Goal: Task Accomplishment & Management: Manage account settings

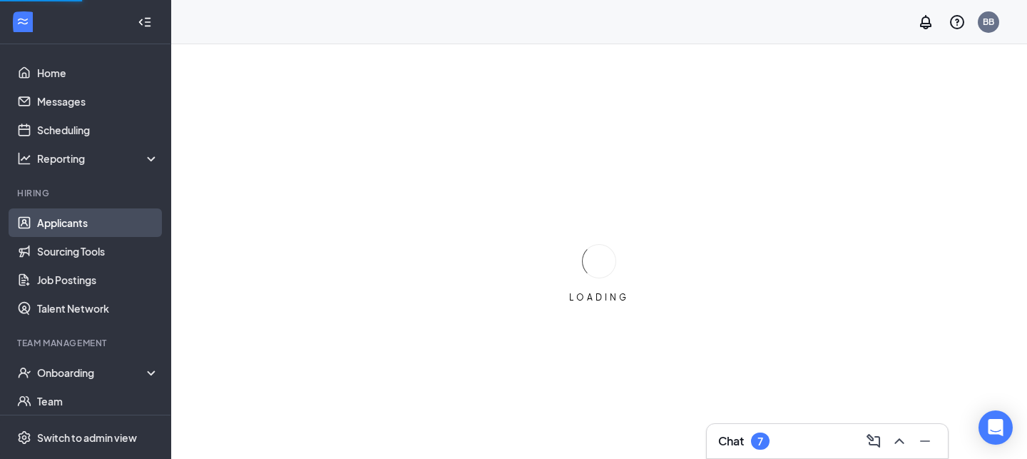
click at [51, 223] on link "Applicants" at bounding box center [98, 222] width 122 height 29
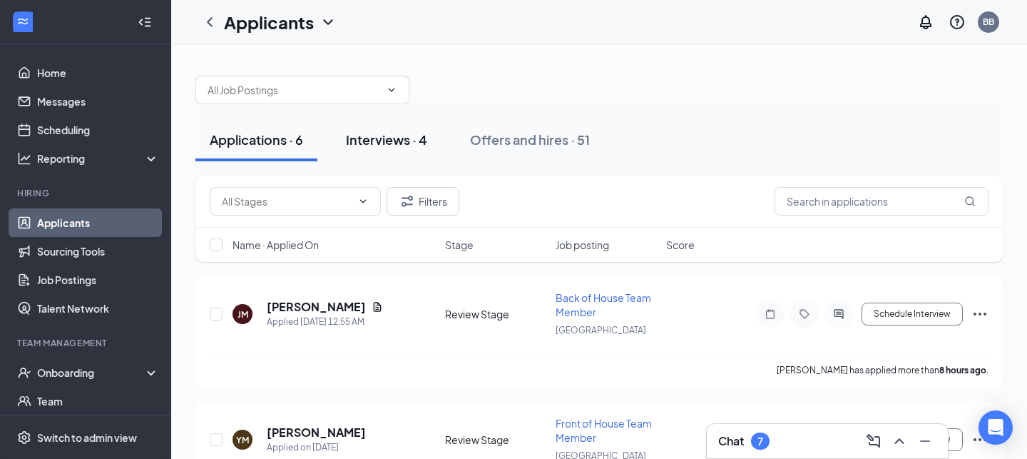
click at [392, 131] on div "Interviews · 4" at bounding box center [386, 140] width 81 height 18
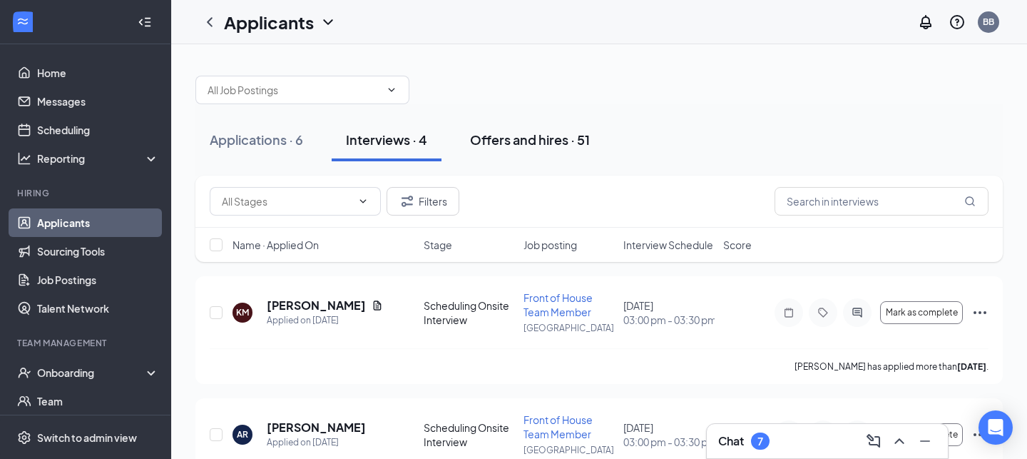
click at [529, 138] on div "Offers and hires · 51" at bounding box center [530, 140] width 120 height 18
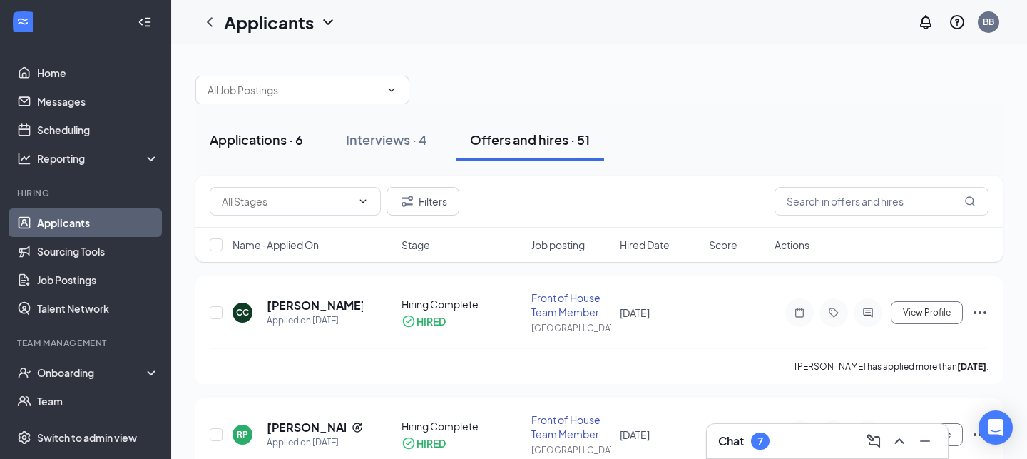
click at [262, 140] on div "Applications · 6" at bounding box center [256, 140] width 93 height 18
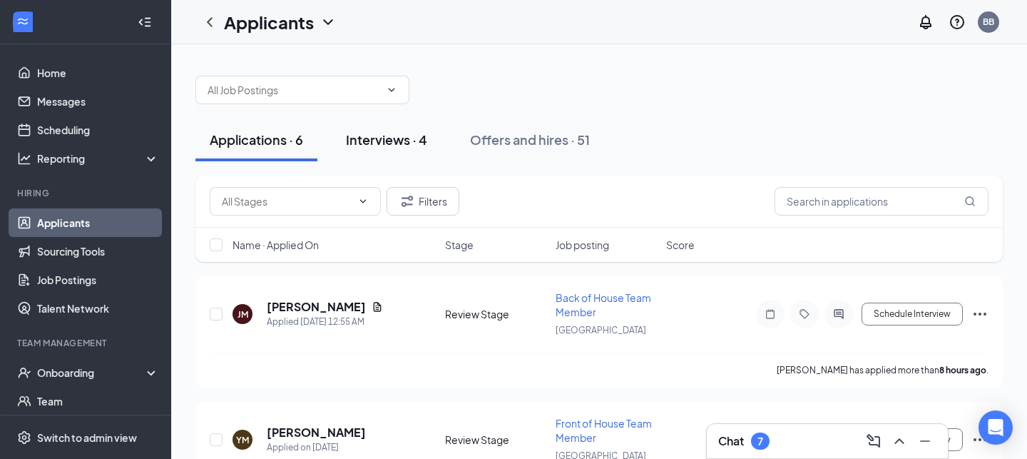
click at [374, 141] on div "Interviews · 4" at bounding box center [386, 140] width 81 height 18
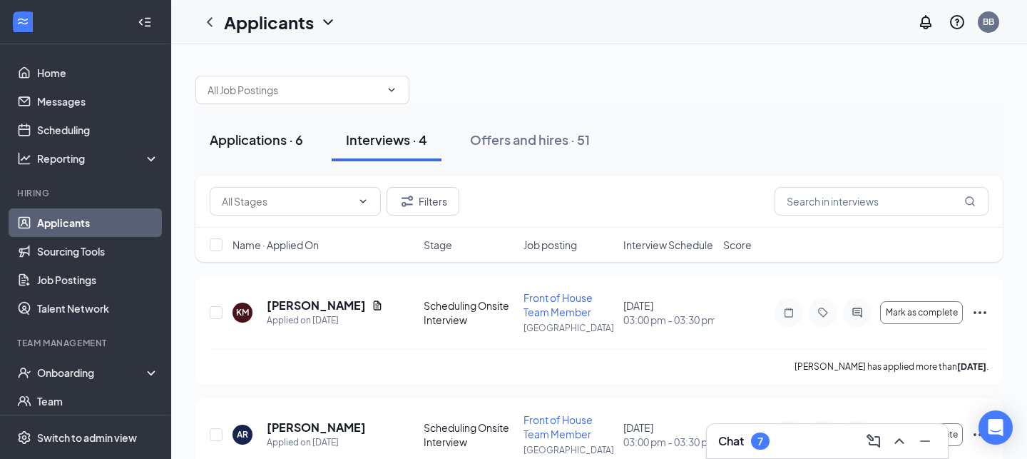
click at [245, 143] on div "Applications · 6" at bounding box center [256, 140] width 93 height 18
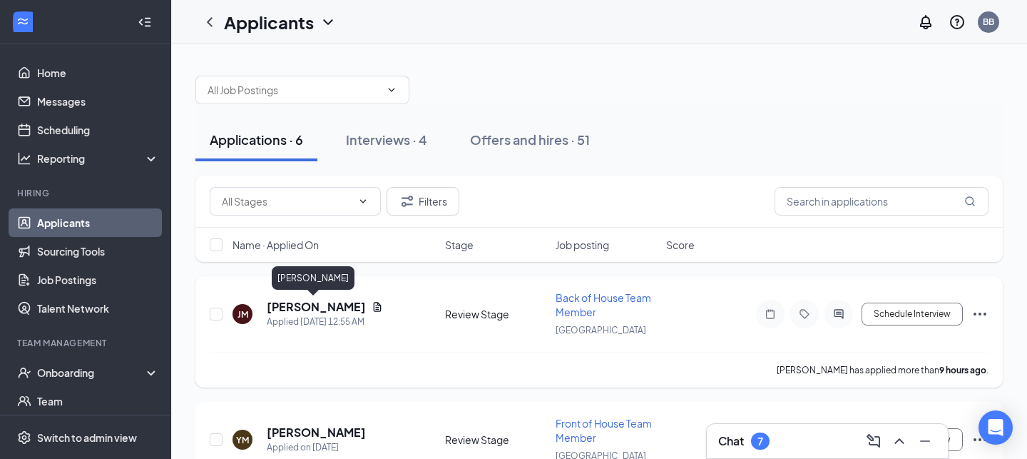
click at [303, 302] on h5 "[PERSON_NAME]" at bounding box center [316, 307] width 99 height 16
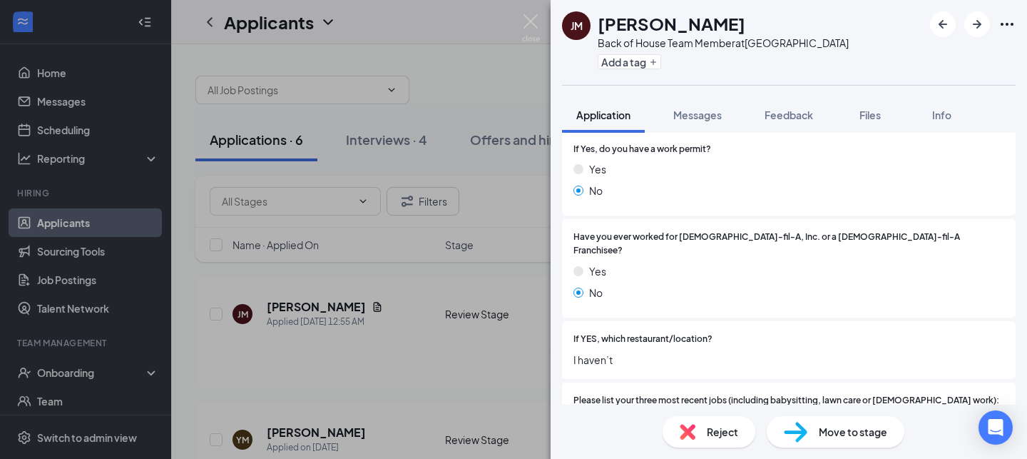
scroll to position [608, 0]
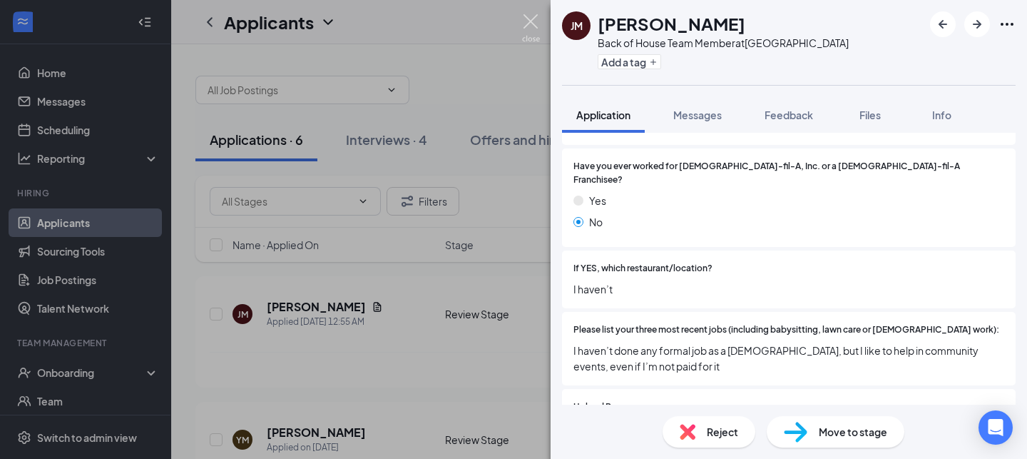
click at [527, 23] on img at bounding box center [531, 28] width 18 height 28
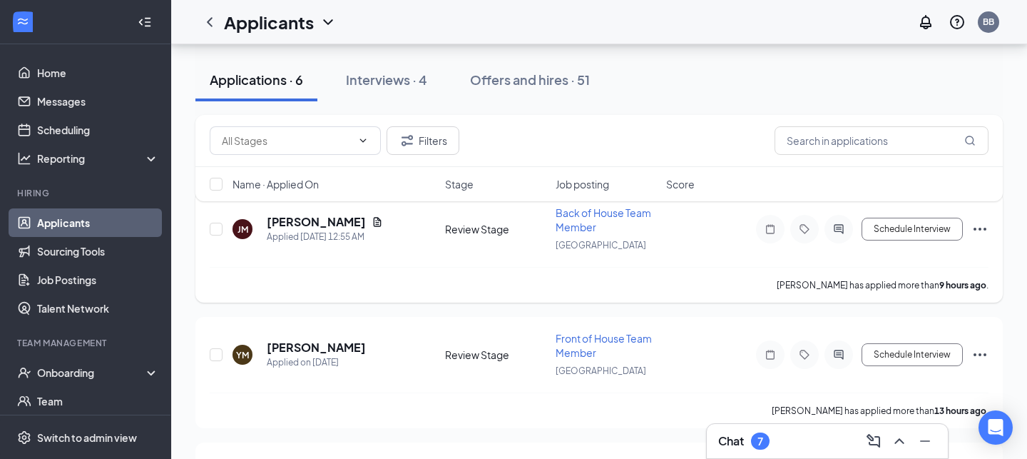
scroll to position [116, 0]
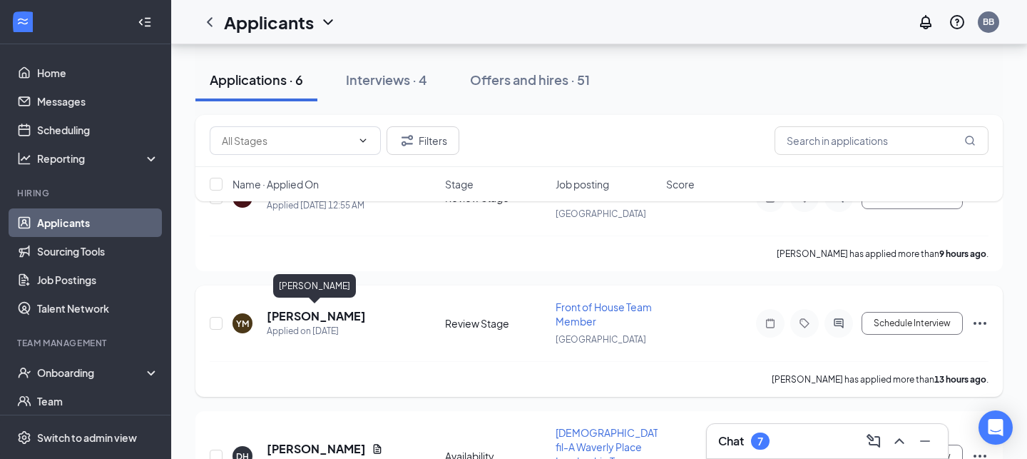
click at [300, 318] on h5 "[PERSON_NAME]" at bounding box center [316, 316] width 99 height 16
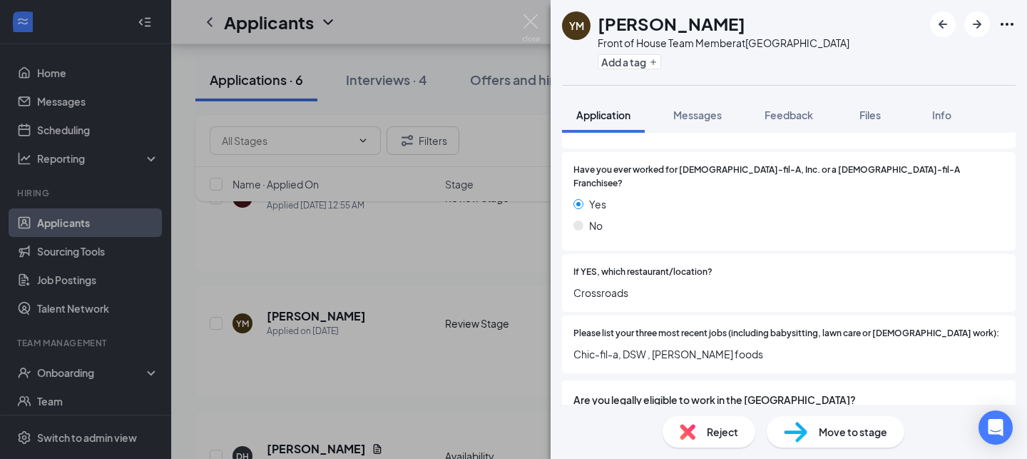
scroll to position [620, 0]
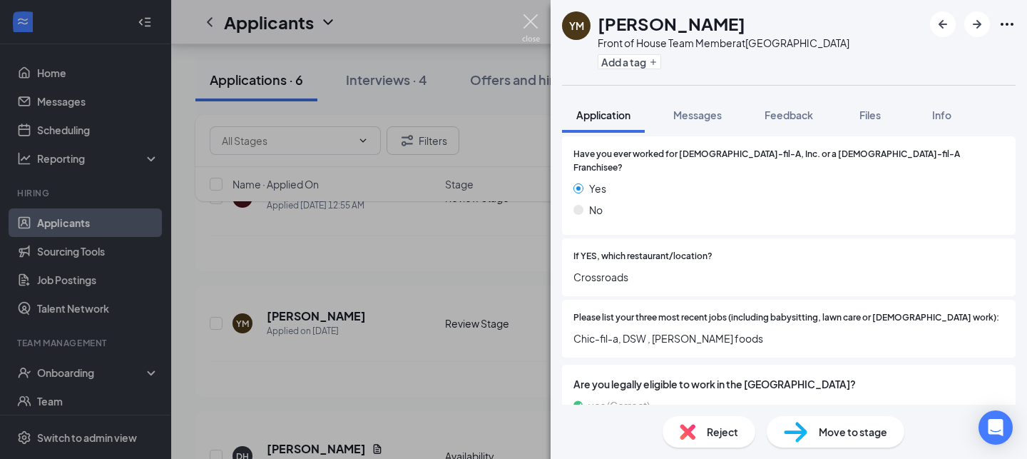
click at [529, 21] on img at bounding box center [531, 28] width 18 height 28
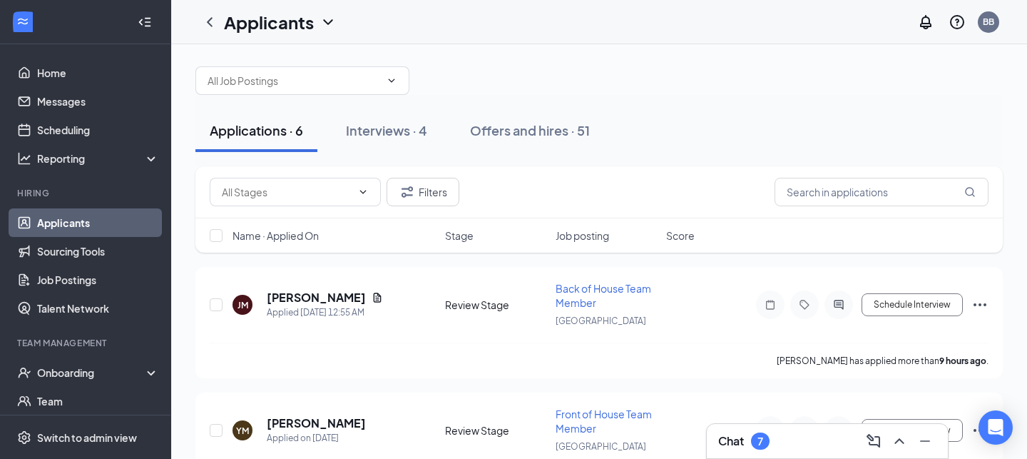
scroll to position [3, 0]
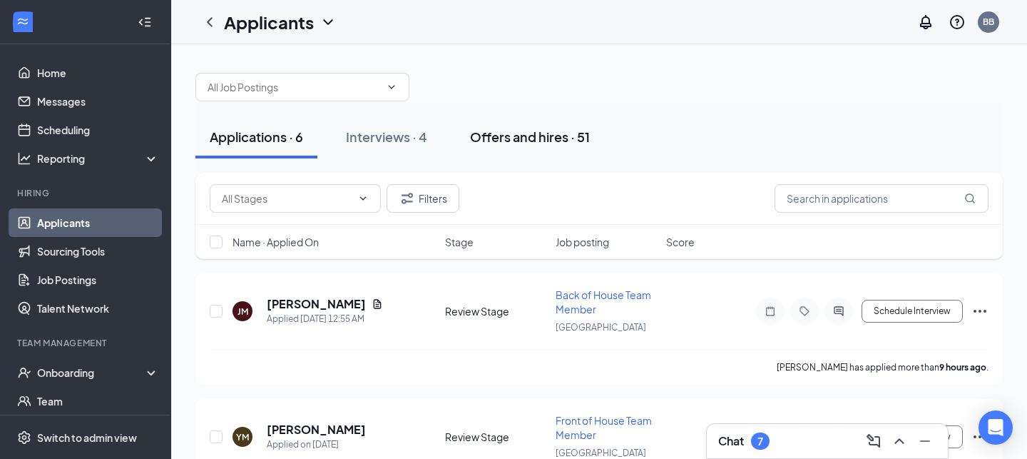
click at [533, 138] on div "Offers and hires · 51" at bounding box center [530, 137] width 120 height 18
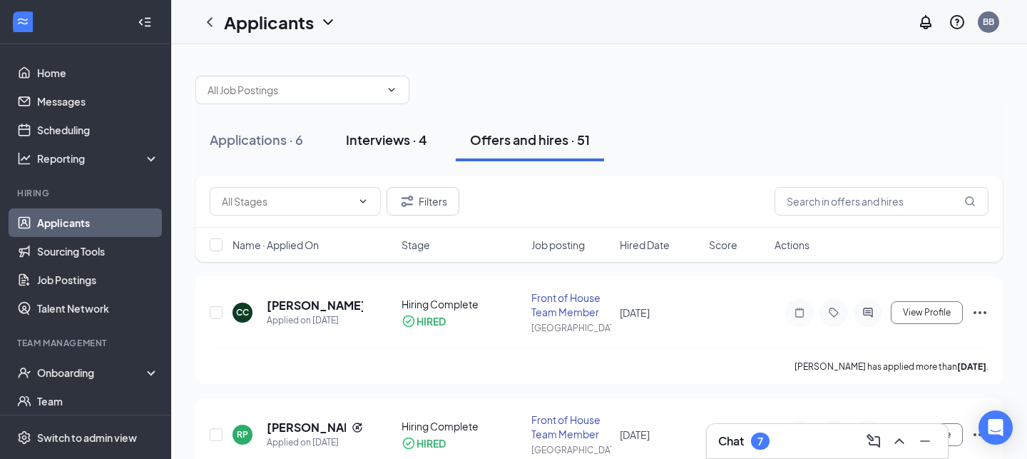
click at [387, 138] on div "Interviews · 4" at bounding box center [386, 140] width 81 height 18
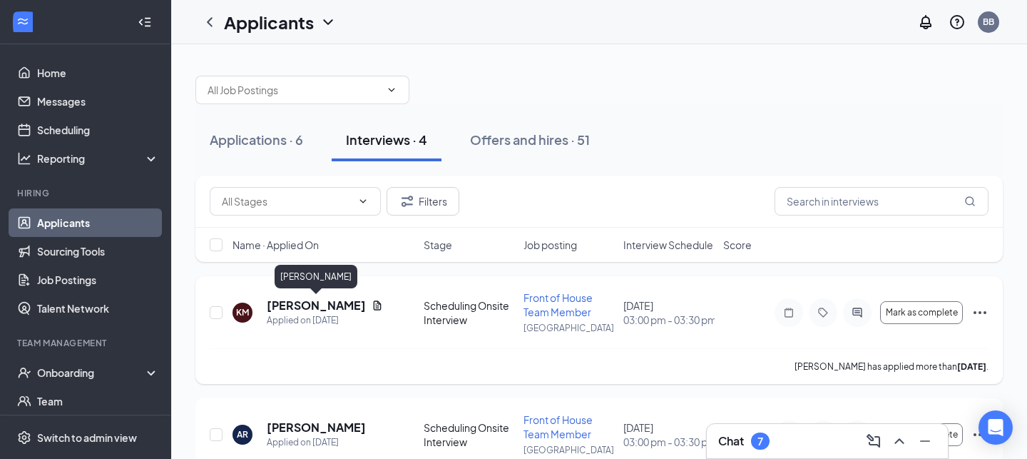
click at [300, 302] on h5 "[PERSON_NAME]" at bounding box center [316, 305] width 99 height 16
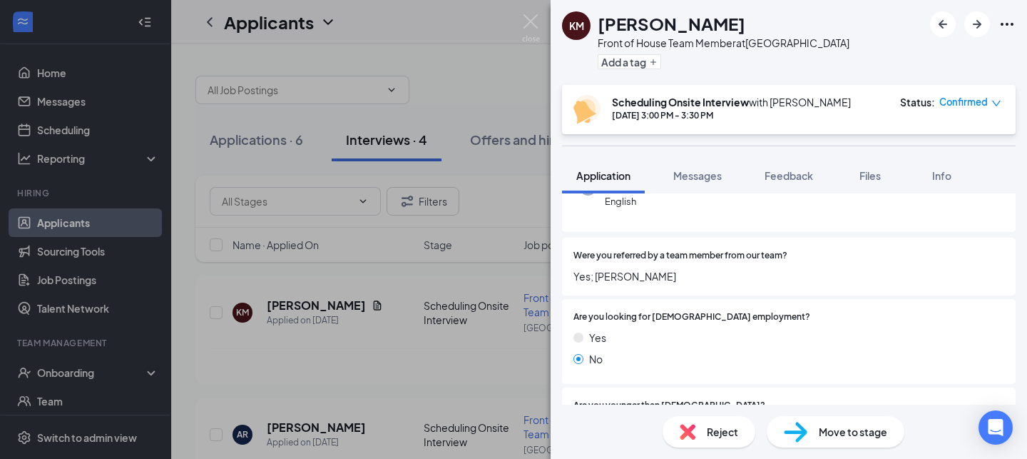
scroll to position [164, 0]
click at [525, 26] on img at bounding box center [531, 28] width 18 height 28
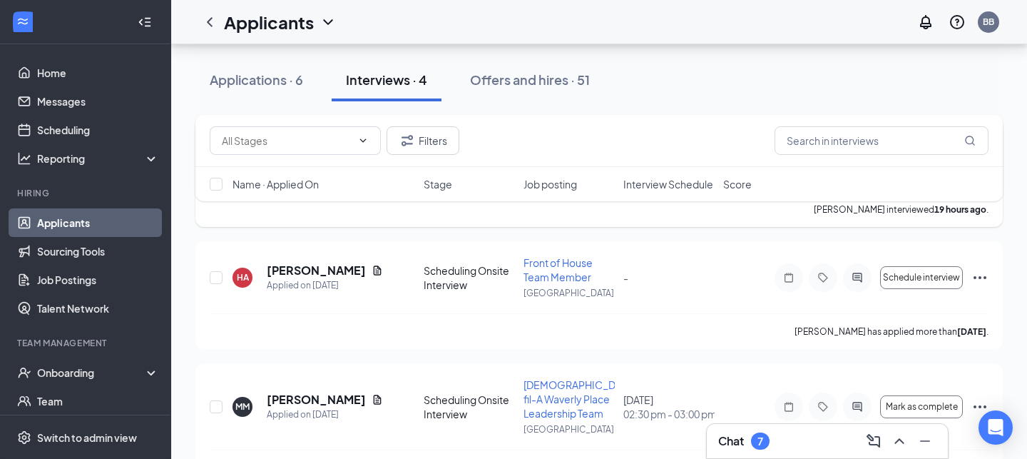
scroll to position [303, 0]
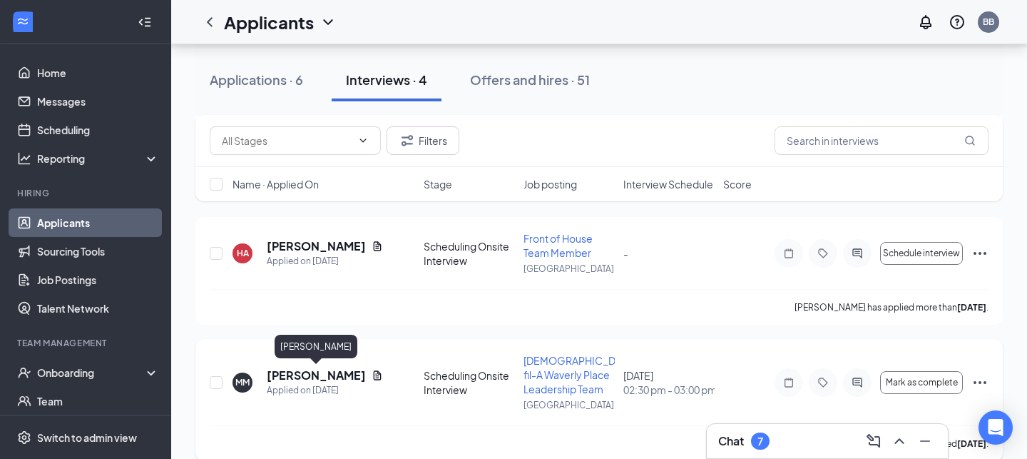
click at [323, 374] on h5 "[PERSON_NAME]" at bounding box center [316, 375] width 99 height 16
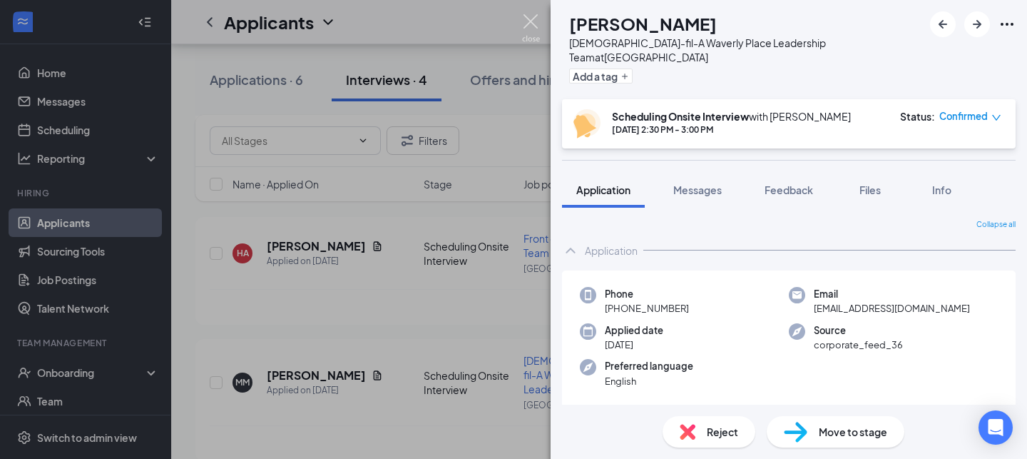
click at [534, 20] on img at bounding box center [531, 28] width 18 height 28
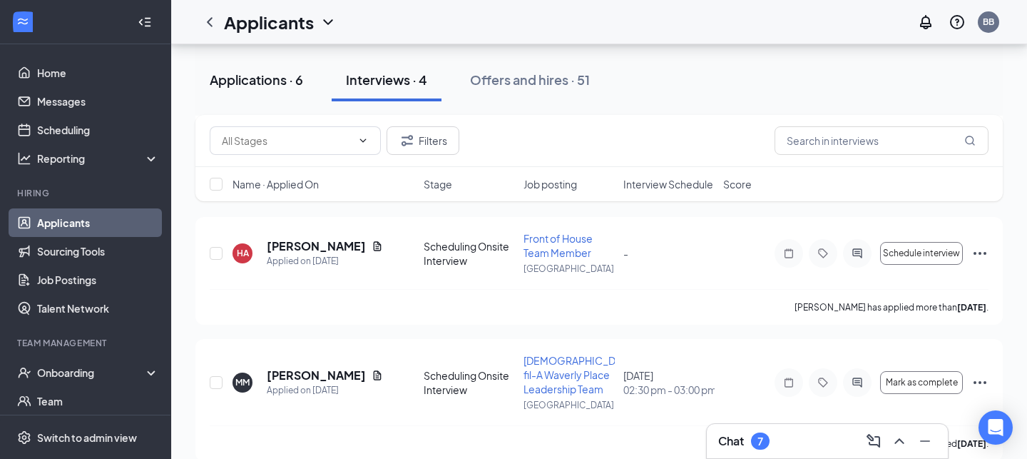
click at [232, 83] on div "Applications · 6" at bounding box center [256, 80] width 93 height 18
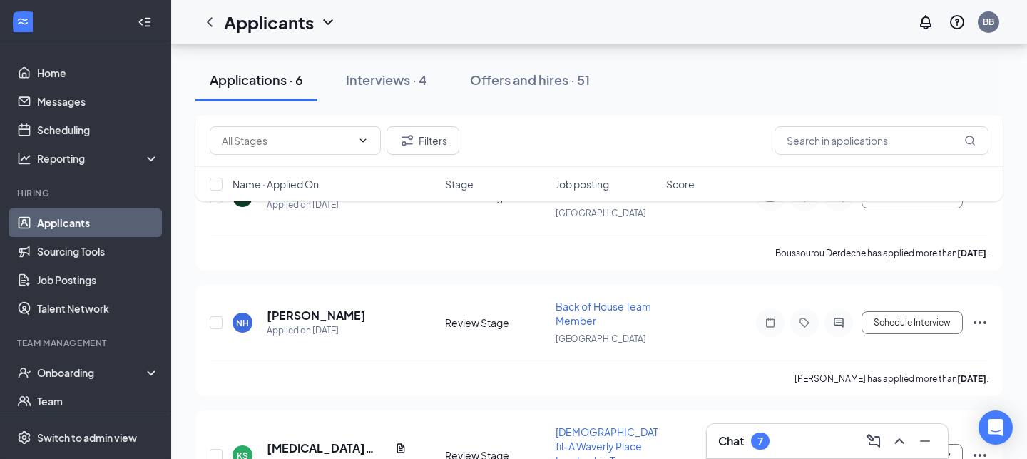
scroll to position [514, 0]
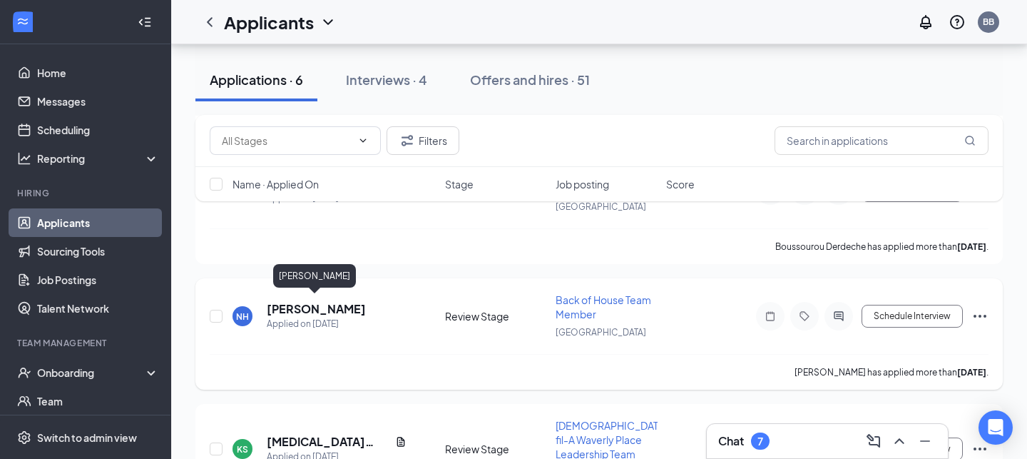
click at [309, 305] on h5 "[PERSON_NAME]" at bounding box center [316, 309] width 99 height 16
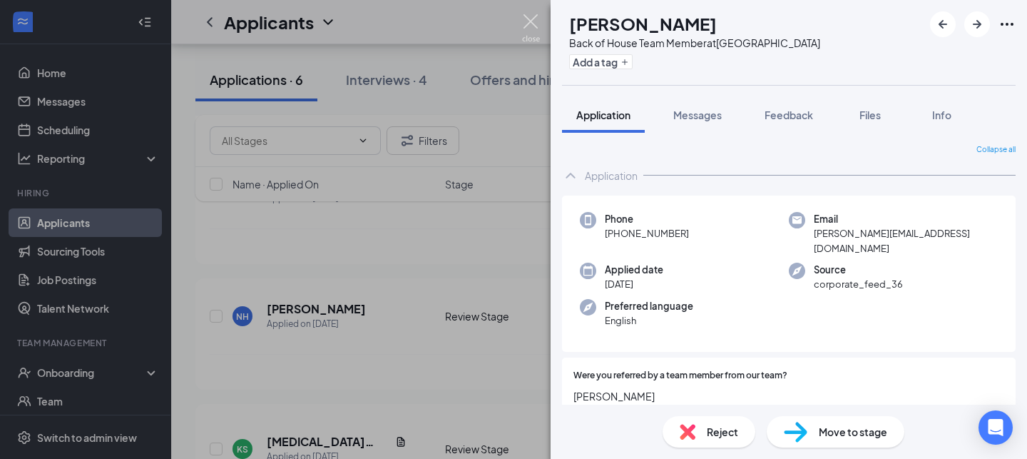
click at [535, 24] on img at bounding box center [531, 28] width 18 height 28
